Goal: Task Accomplishment & Management: Manage account settings

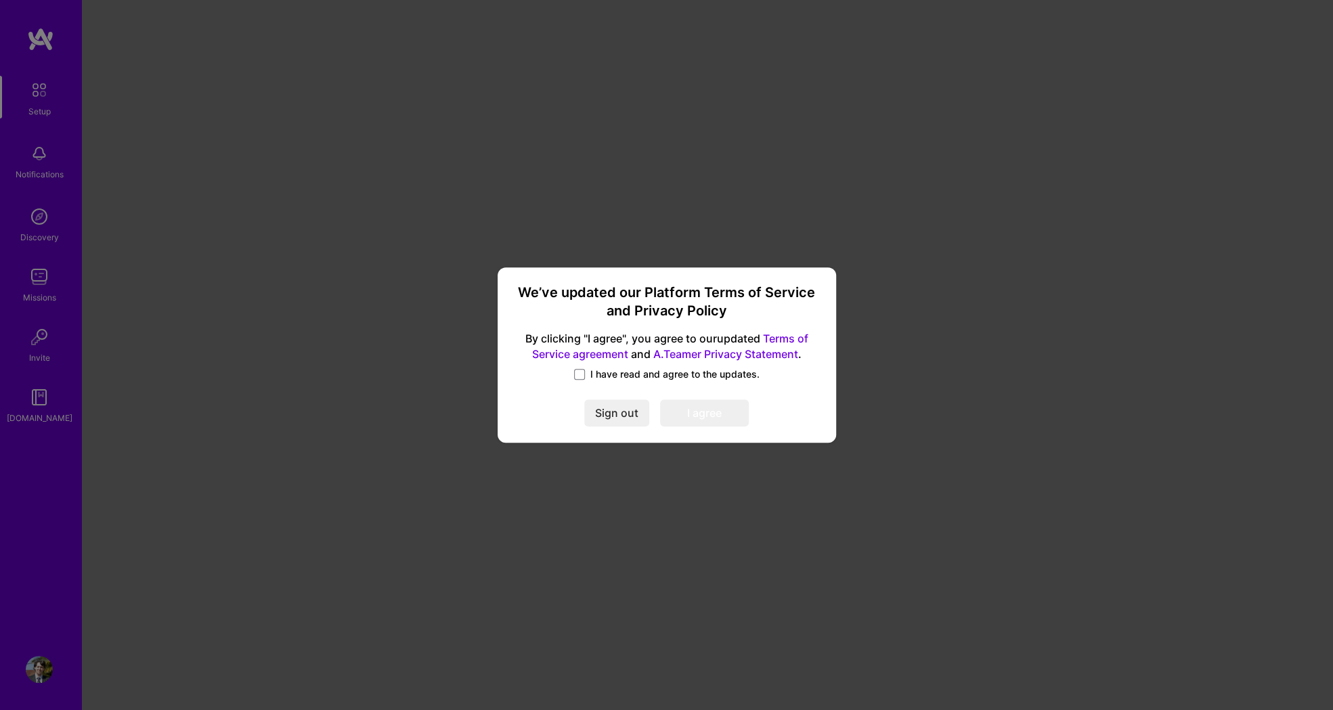
click at [631, 379] on span "I have read and agree to the updates." at bounding box center [674, 375] width 169 height 14
click at [0, 0] on input "I have read and agree to the updates." at bounding box center [0, 0] width 0 height 0
click at [694, 417] on button "I agree" at bounding box center [704, 413] width 89 height 27
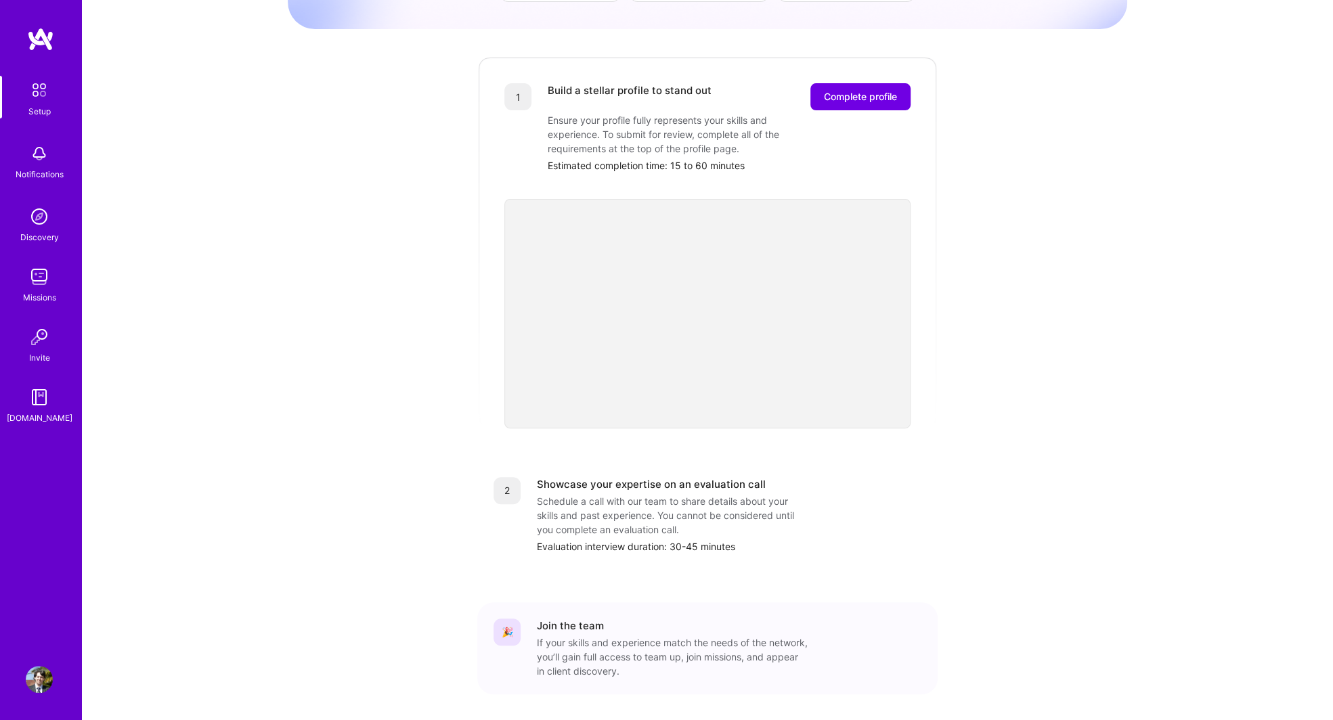
scroll to position [261, 0]
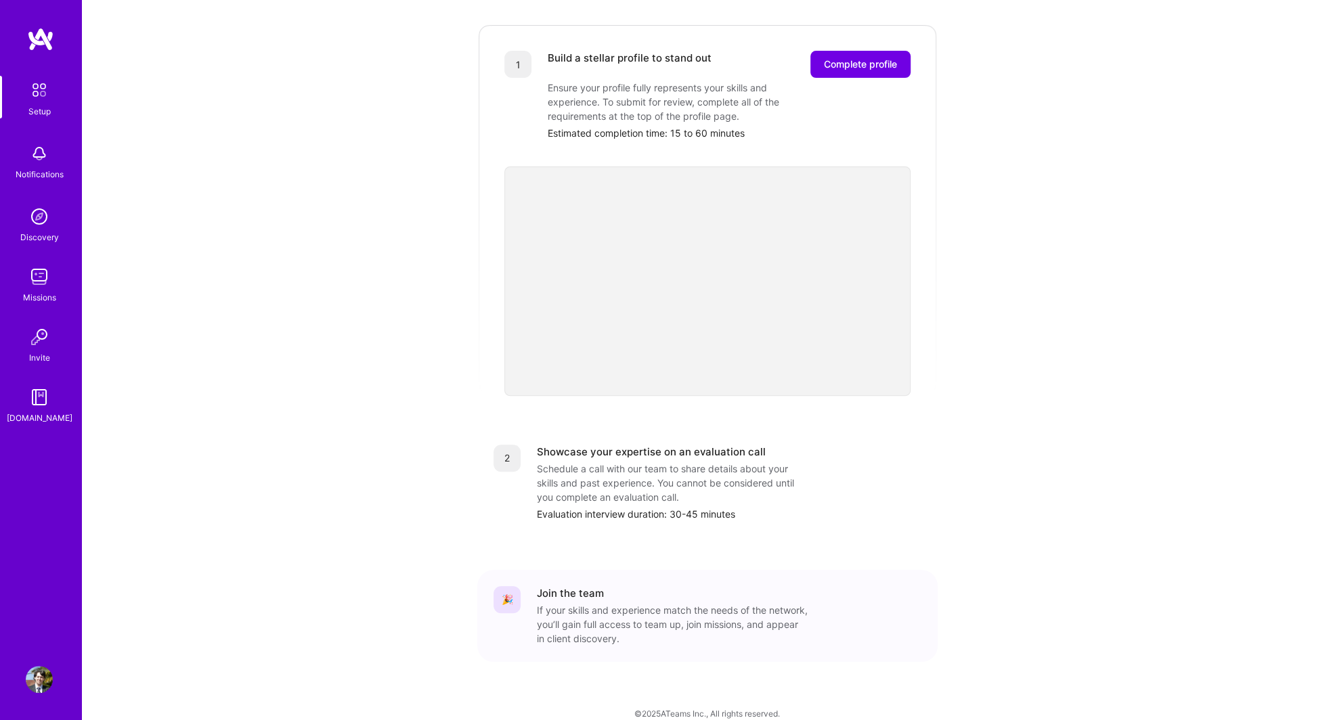
click at [41, 52] on div "Setup Notifications Discovery Missions Invite [DOMAIN_NAME]" at bounding box center [40, 337] width 81 height 620
click at [46, 40] on img at bounding box center [40, 39] width 27 height 24
